Goal: Browse casually

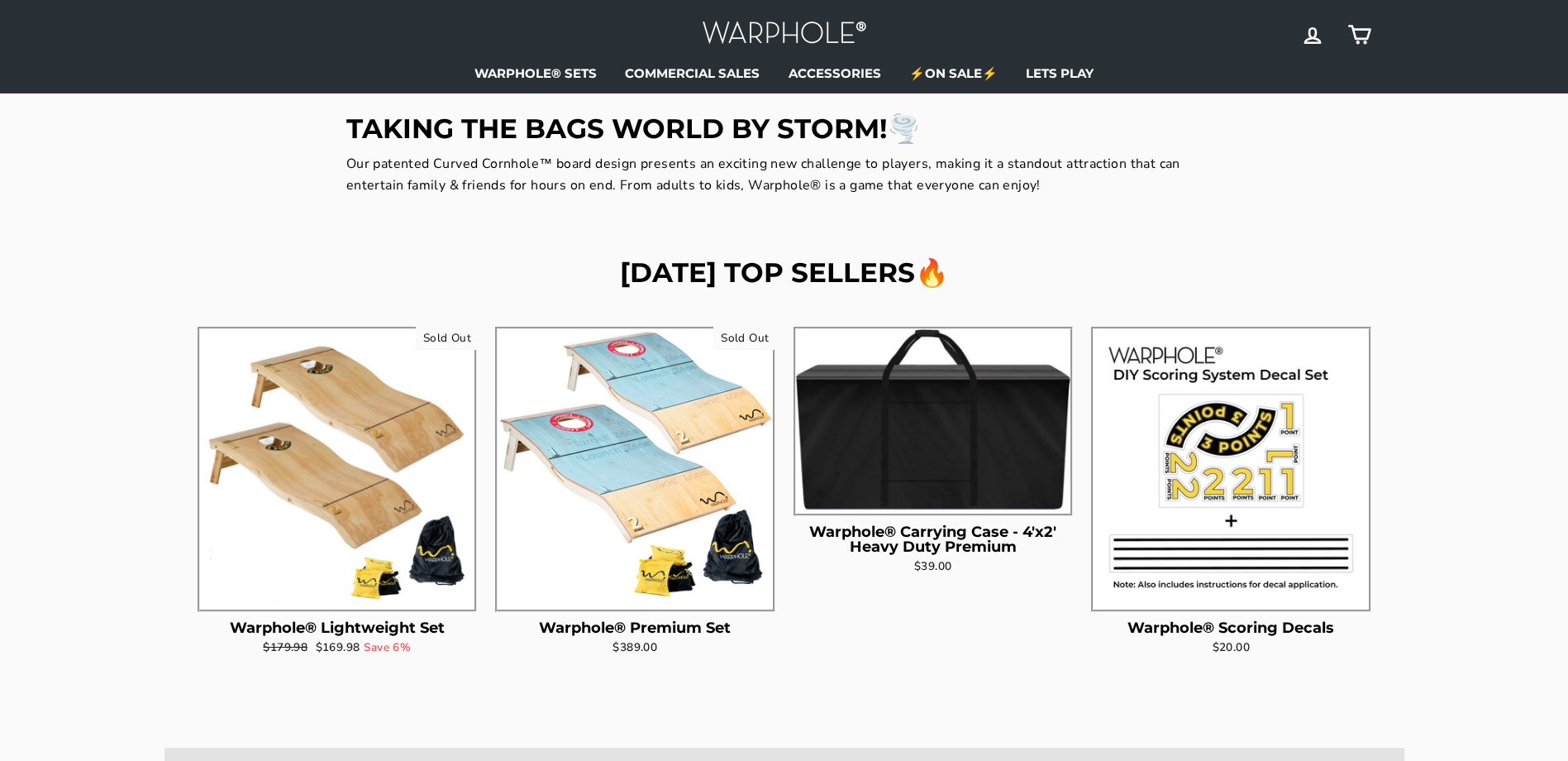
scroll to position [578, 0]
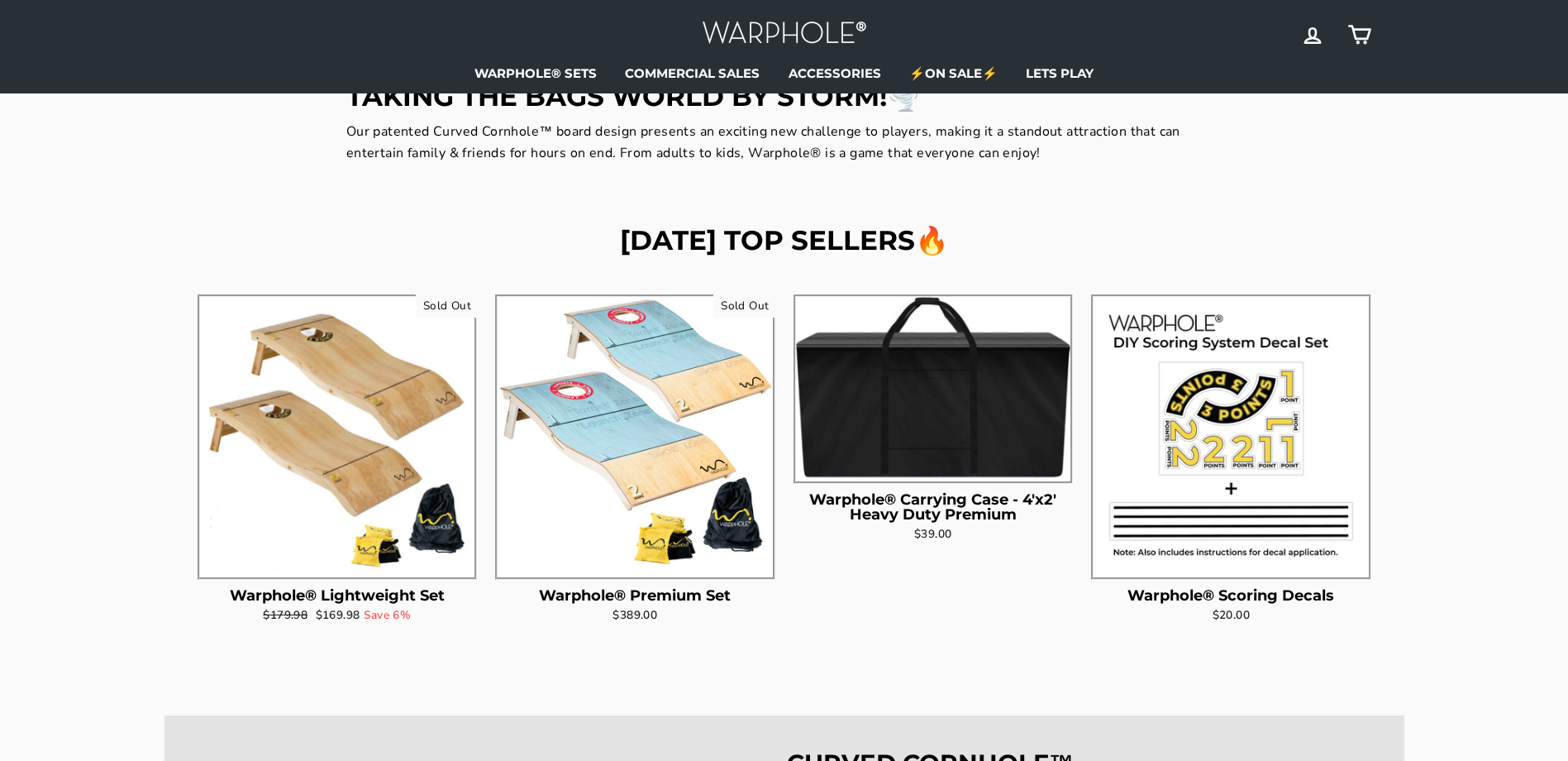
click at [334, 422] on img at bounding box center [337, 434] width 275 height 275
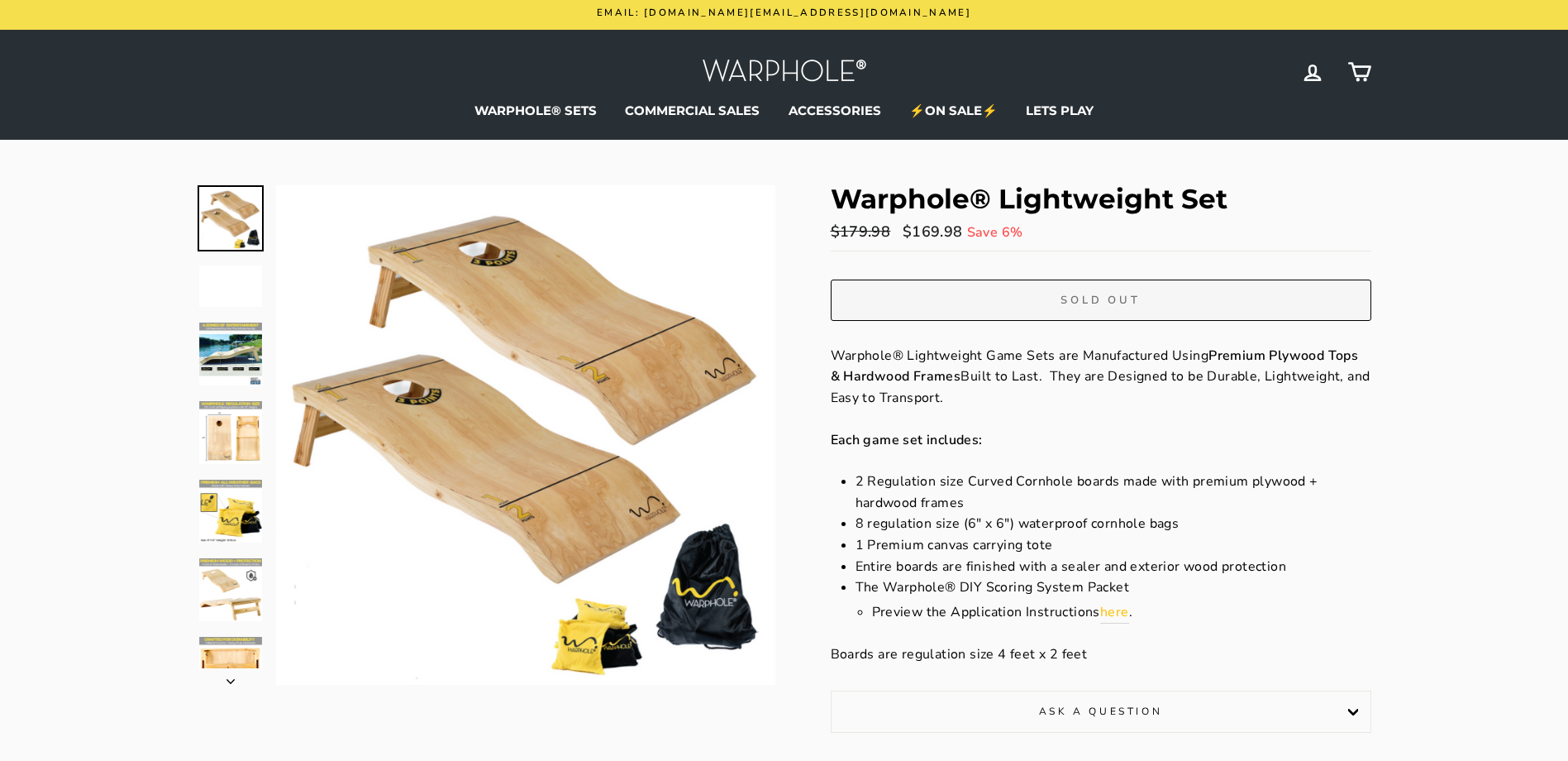
scroll to position [82, 0]
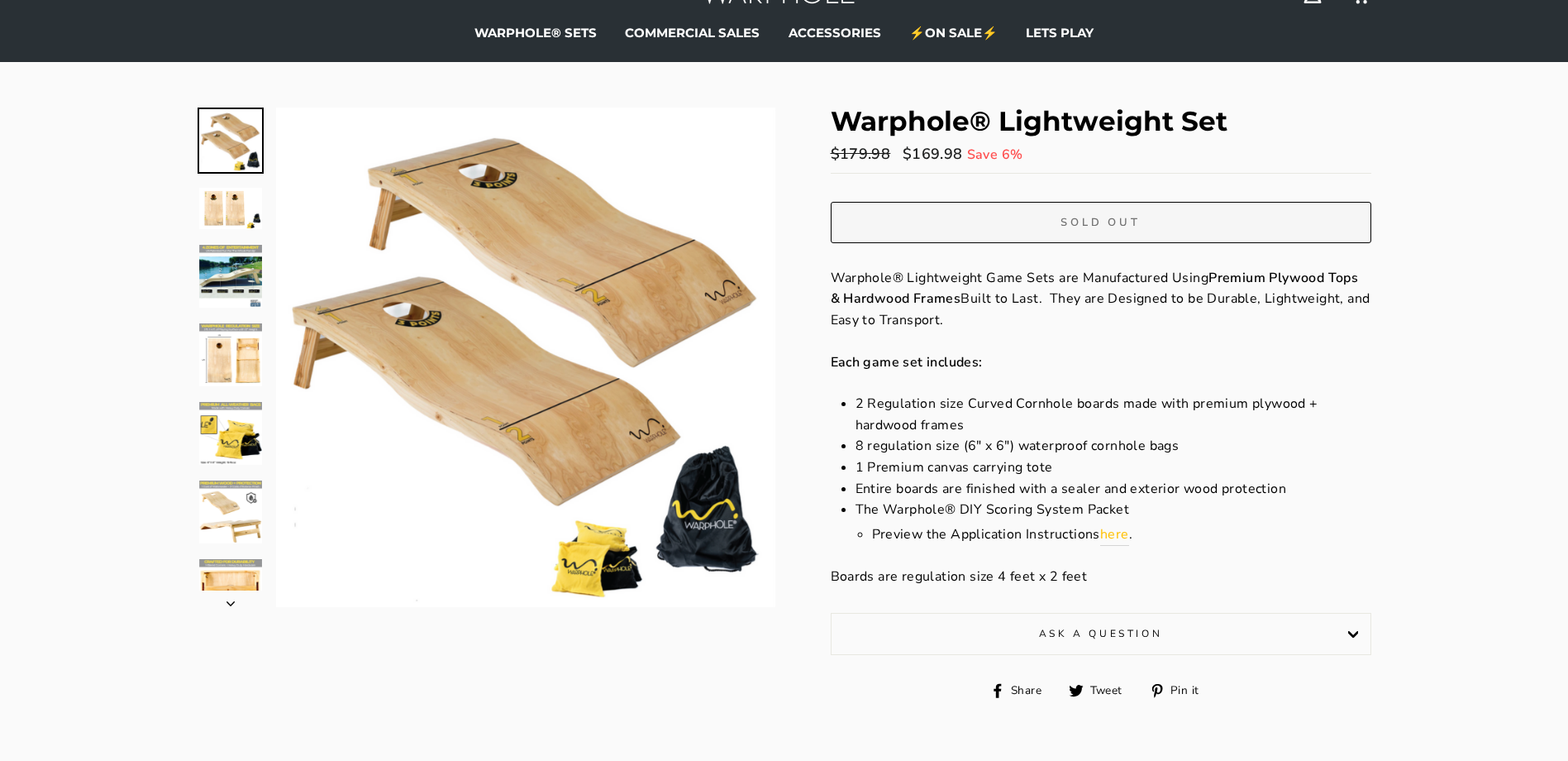
click at [226, 256] on img at bounding box center [230, 276] width 62 height 63
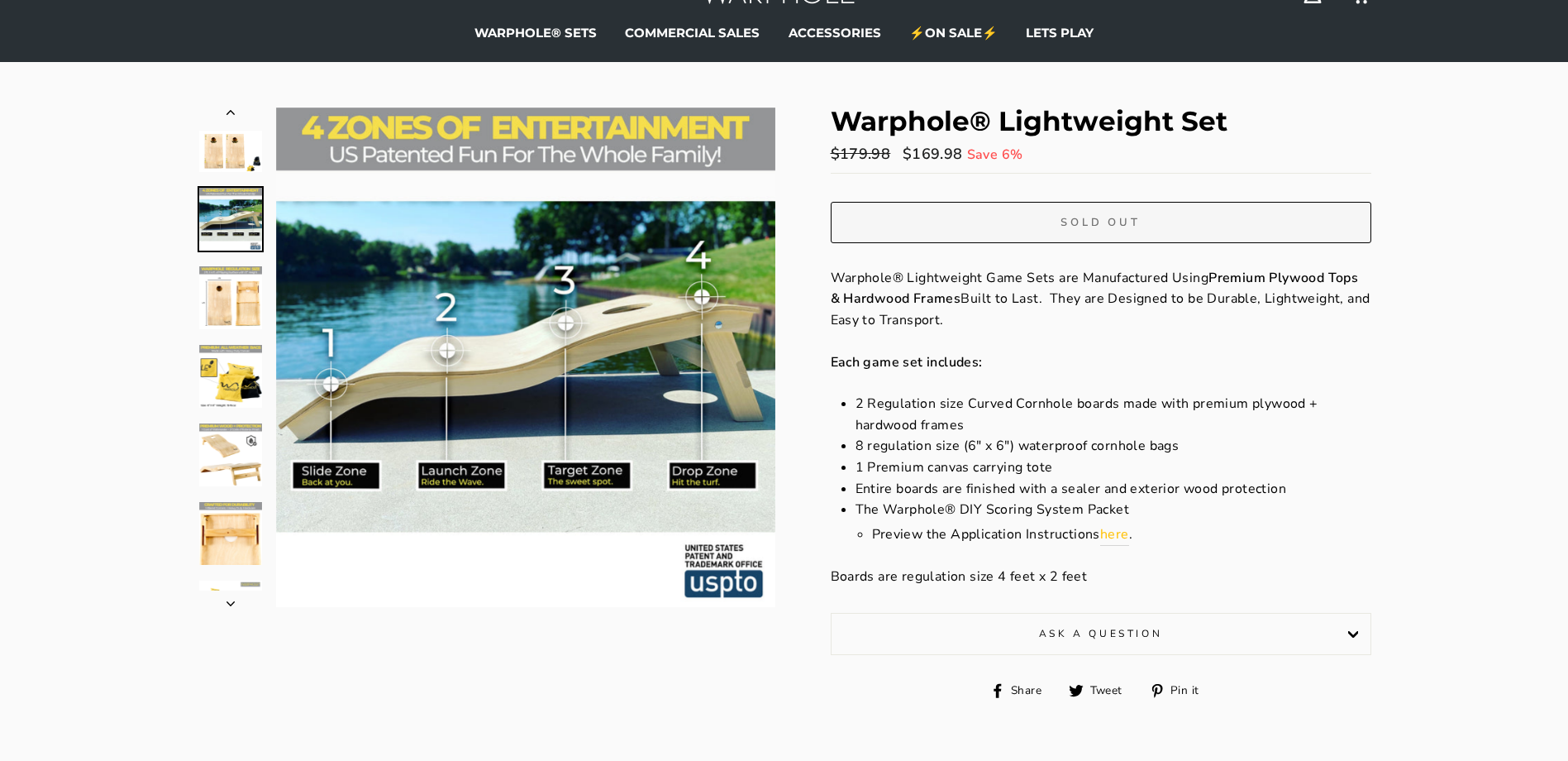
click at [245, 289] on img at bounding box center [230, 297] width 62 height 63
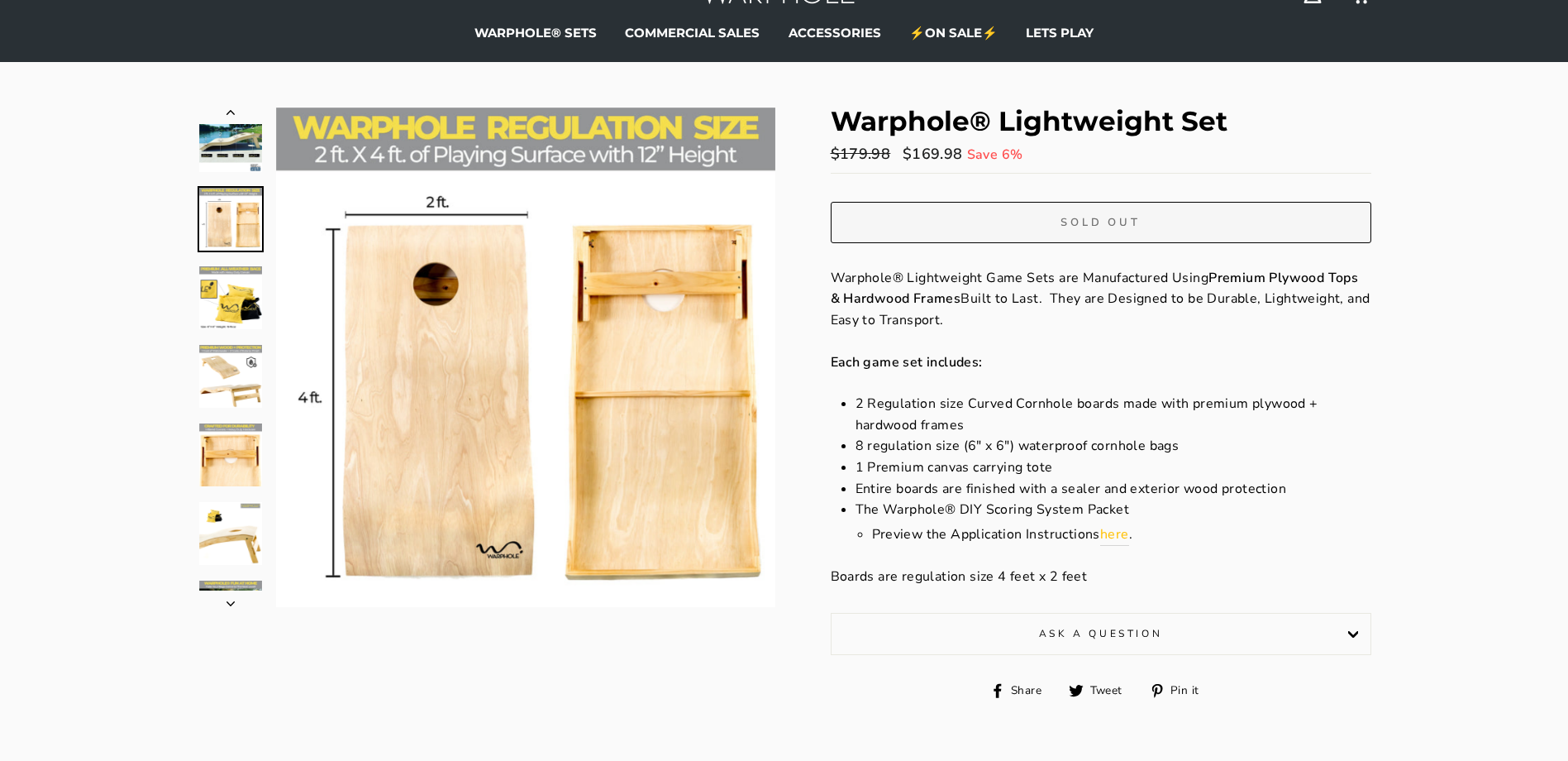
click at [232, 388] on img at bounding box center [230, 375] width 62 height 63
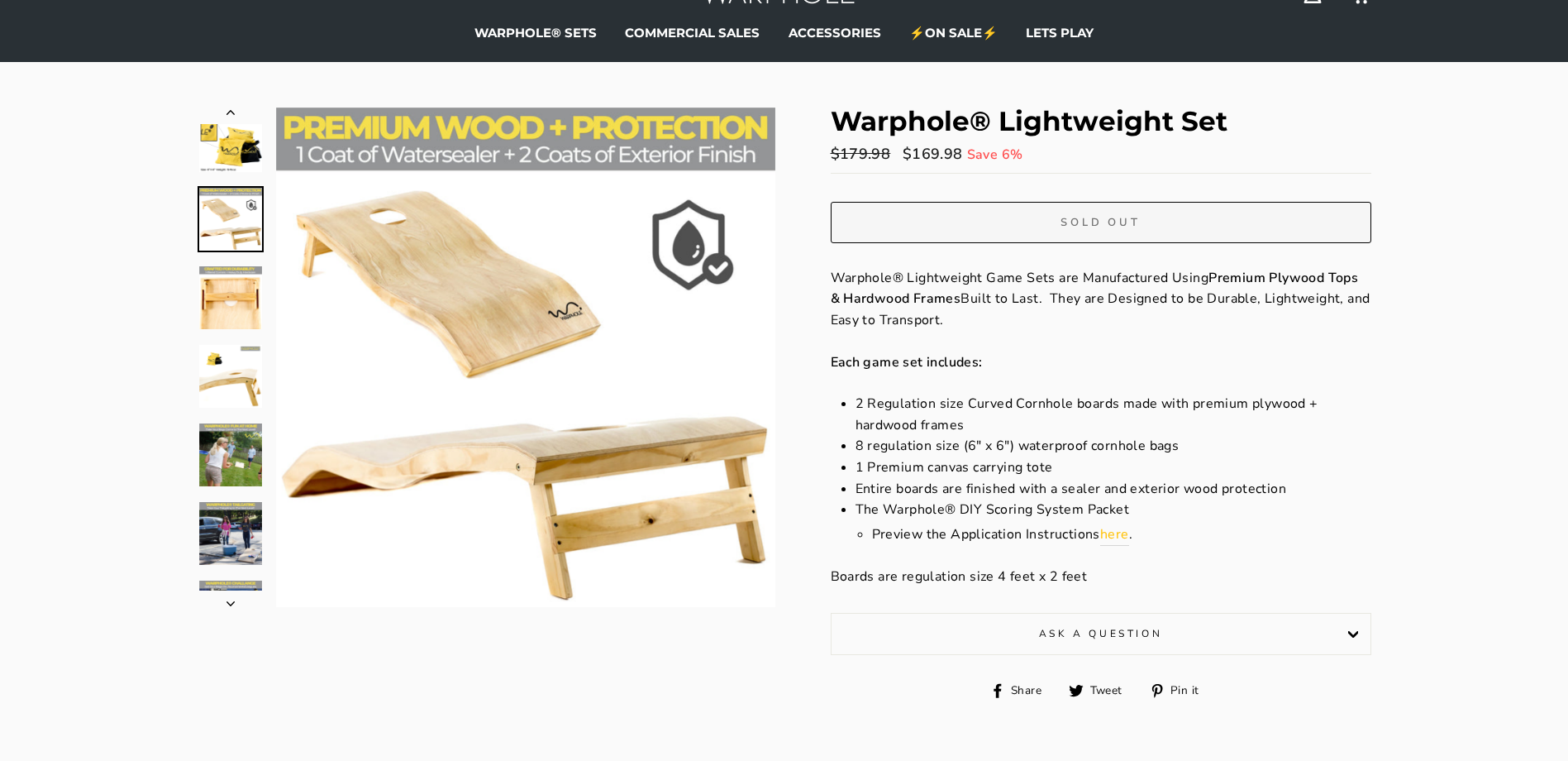
click at [233, 554] on img at bounding box center [230, 533] width 62 height 63
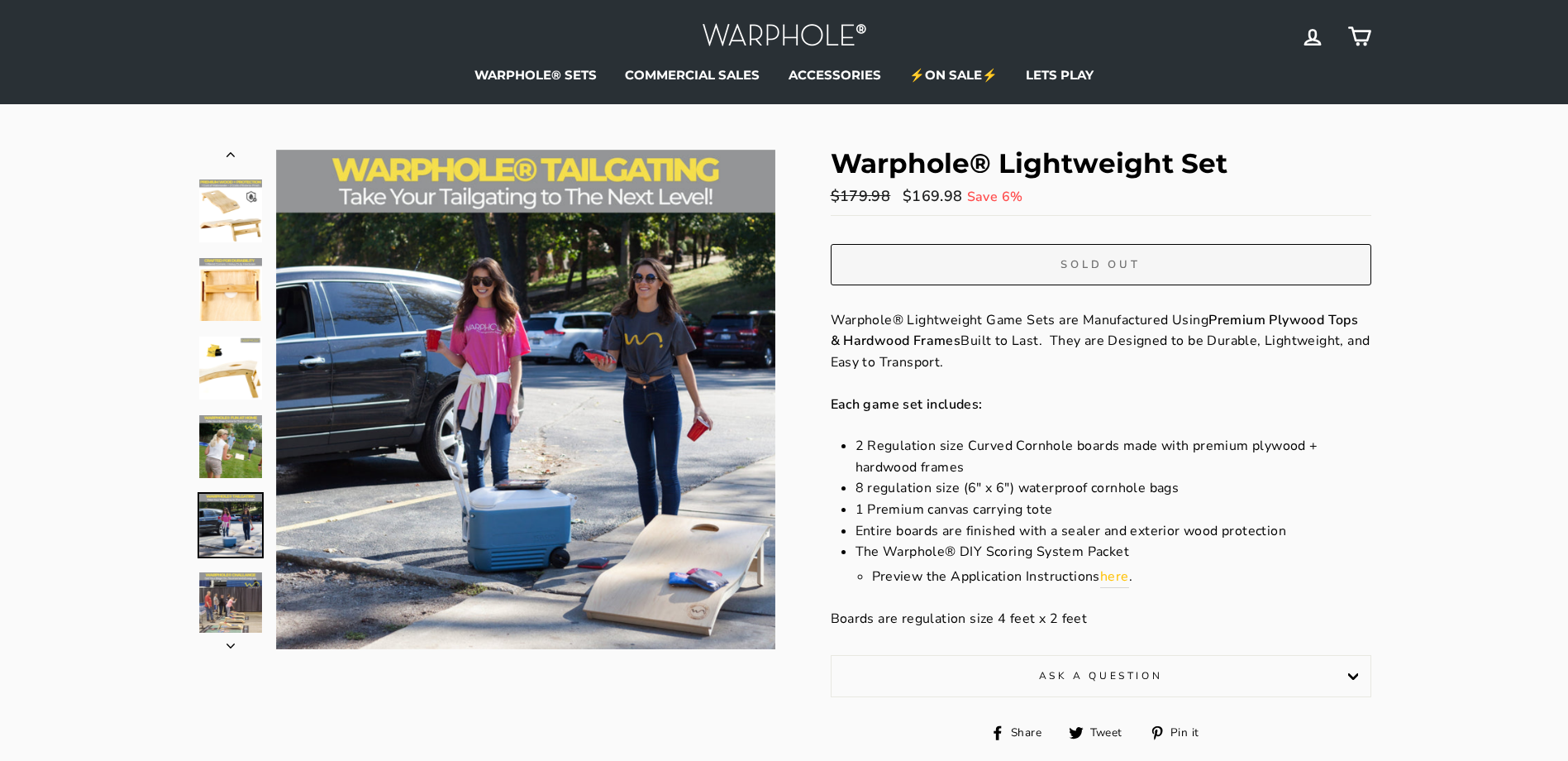
scroll to position [0, 0]
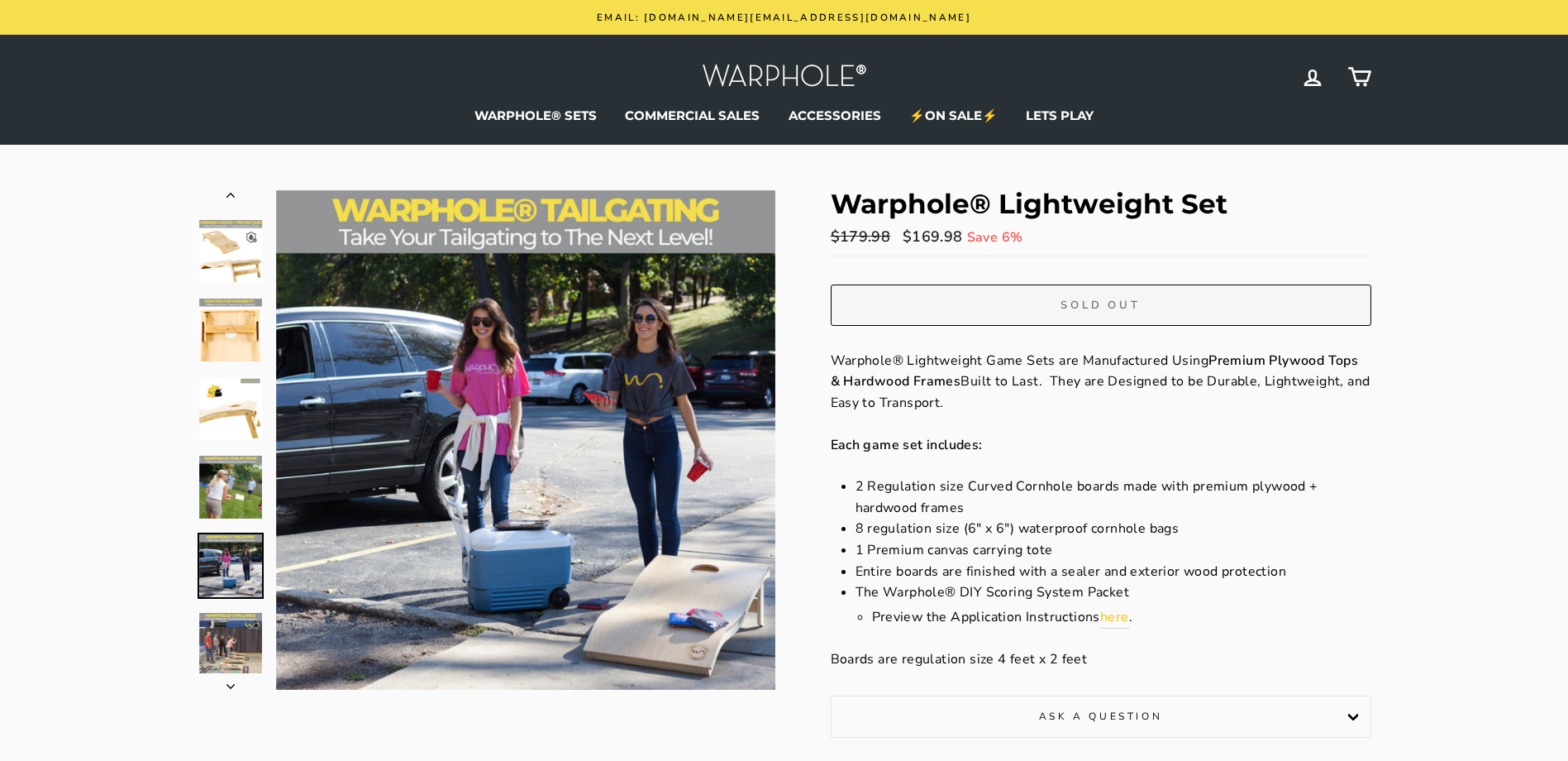
click at [222, 228] on img at bounding box center [230, 251] width 62 height 63
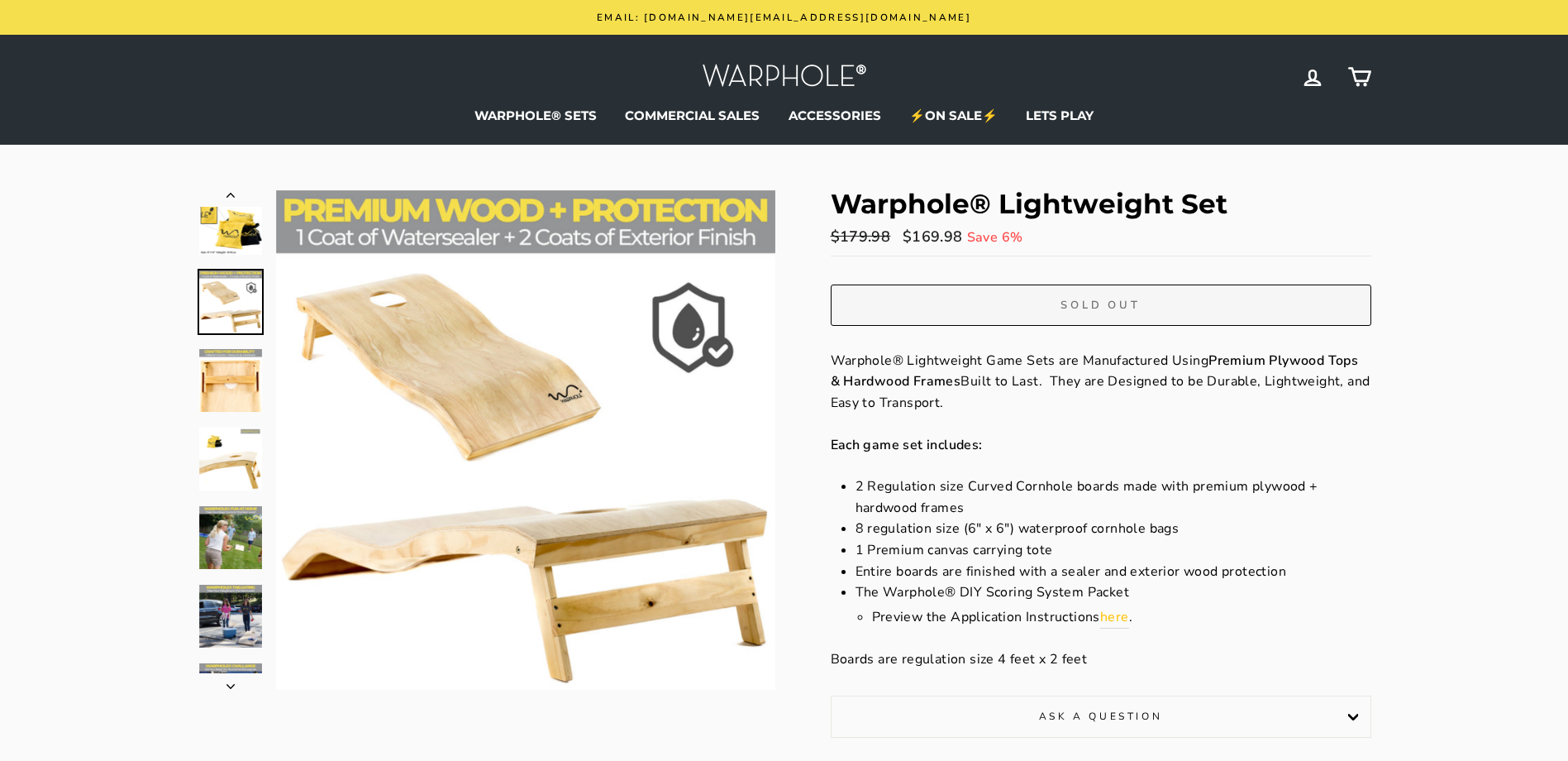
click at [225, 240] on img at bounding box center [230, 222] width 62 height 63
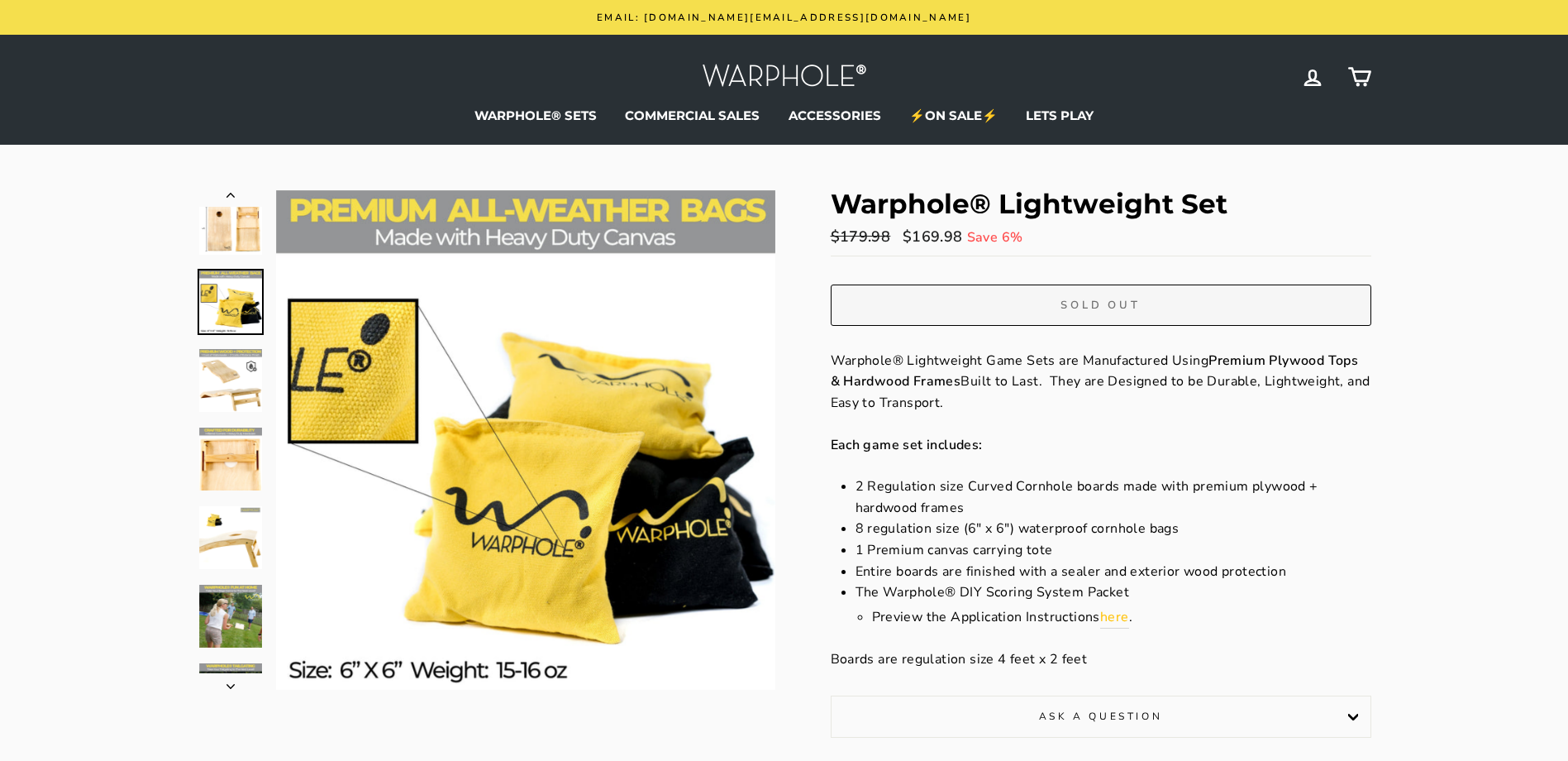
click at [231, 241] on img at bounding box center [230, 222] width 62 height 63
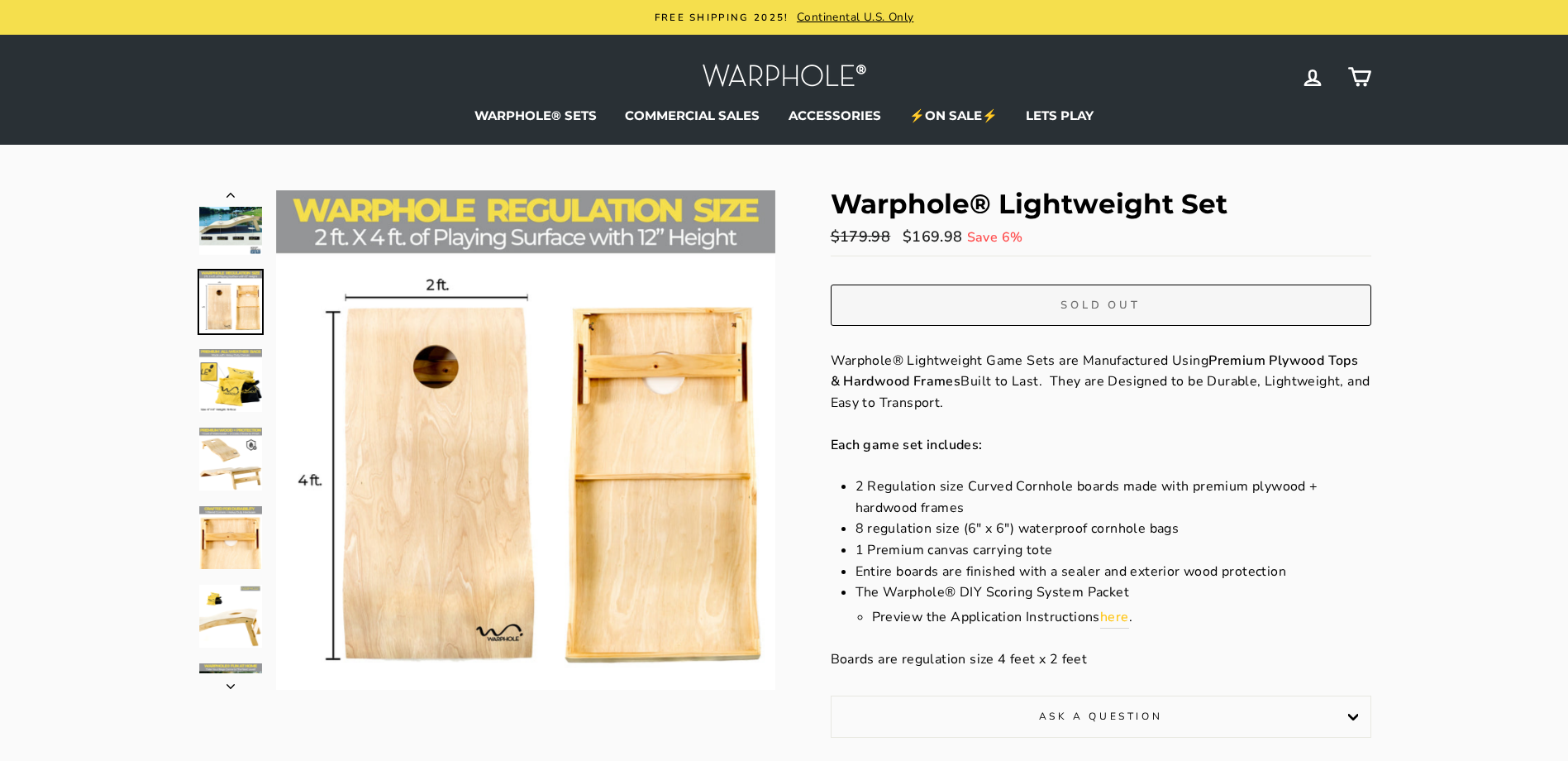
click at [236, 245] on img at bounding box center [230, 222] width 62 height 63
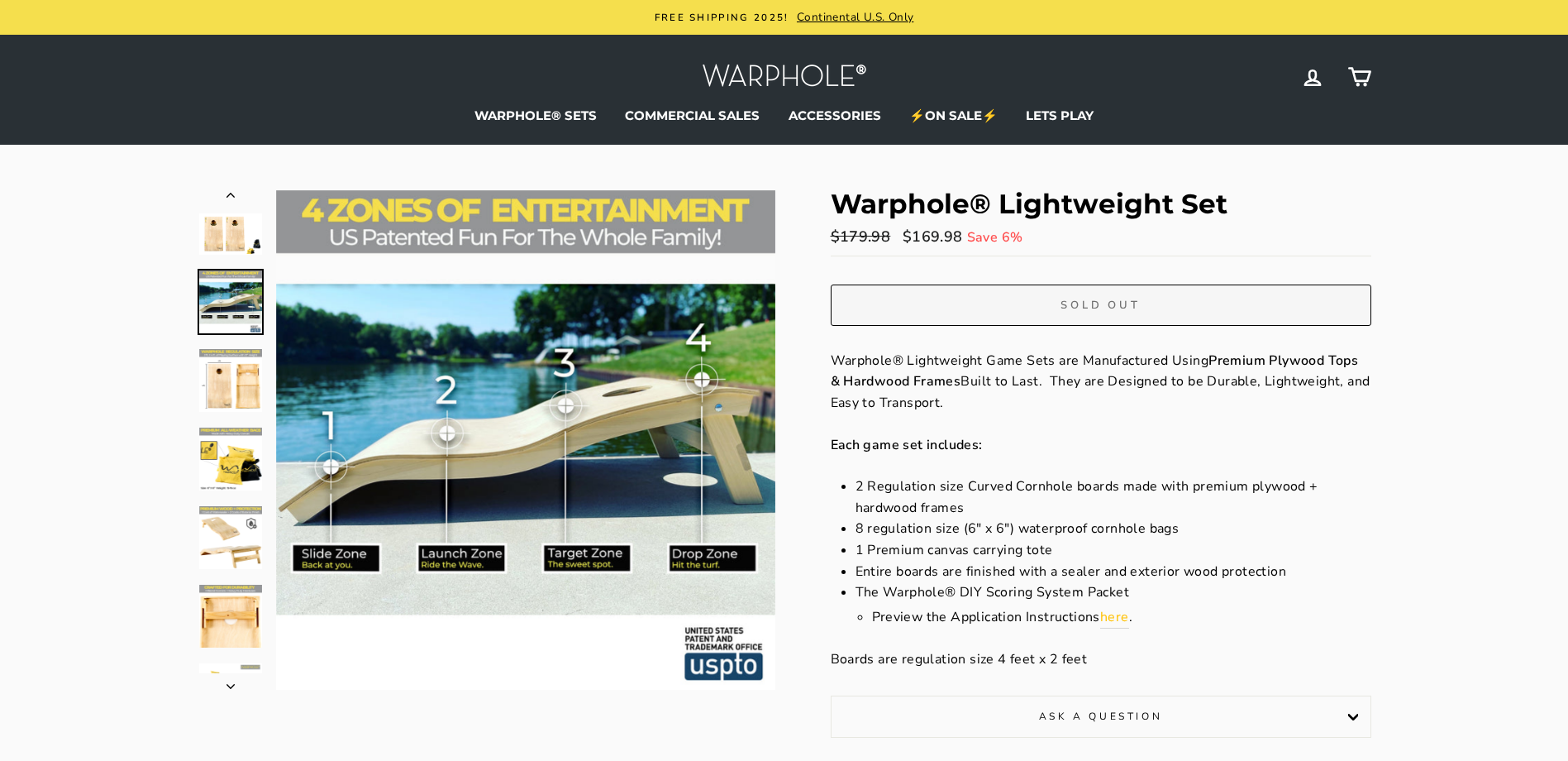
click at [236, 244] on img at bounding box center [230, 234] width 62 height 42
